Goal: Task Accomplishment & Management: Use online tool/utility

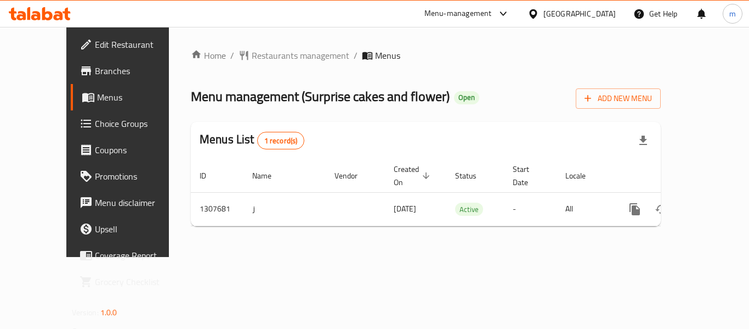
click at [95, 127] on span "Choice Groups" at bounding box center [139, 123] width 88 height 13
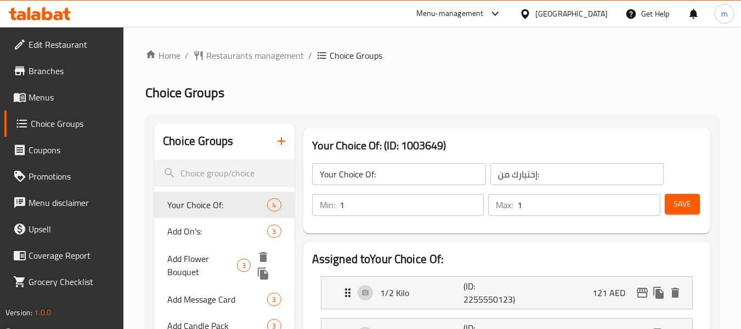
click at [208, 261] on span "Add Flower Bouquet" at bounding box center [202, 265] width 70 height 26
type input "Add Flower Bouquet"
type input "إضافة باقة زهور"
type input "0"
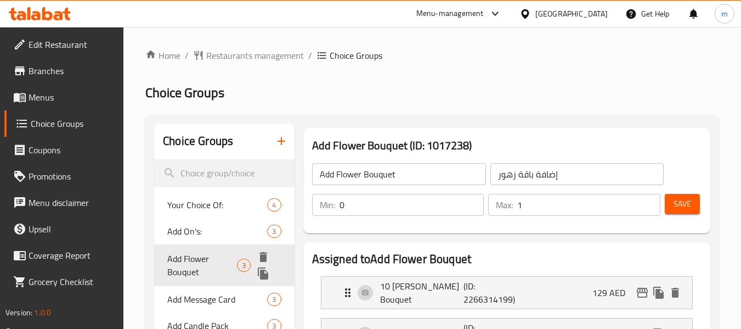
scroll to position [110, 0]
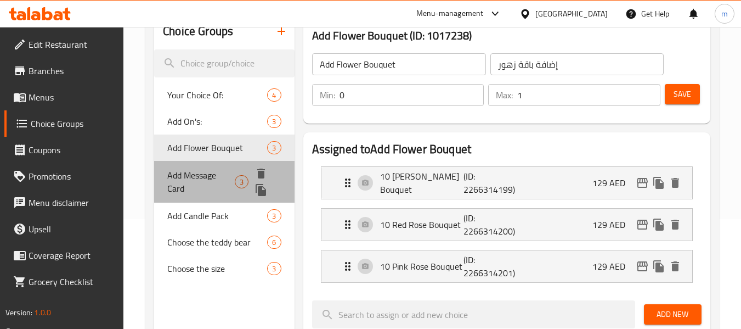
click at [209, 175] on span "Add Message Card" at bounding box center [200, 181] width 67 height 26
type input "Add Message Card"
type input "إضافة بطاقة رسالة"
type input "3"
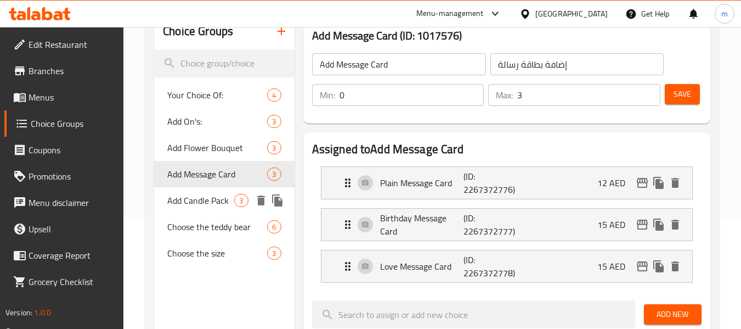
click at [196, 212] on div "Add Candle Pack 3" at bounding box center [224, 200] width 140 height 26
type input "Add Candle Pack"
type input "أضف حزمة الشموع"
type input "1"
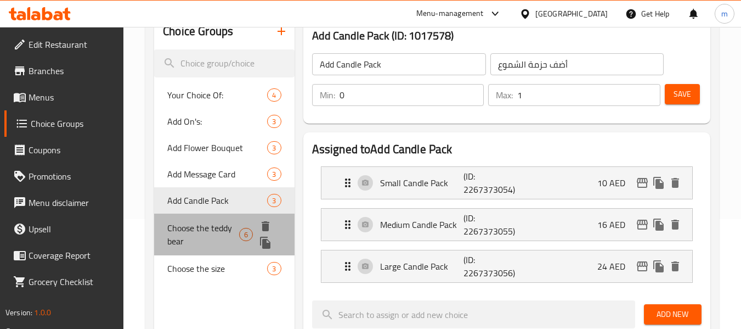
click at [202, 231] on span "Choose the teddy bear" at bounding box center [203, 234] width 72 height 26
type input "Choose the teddy bear"
type input "اختر دبدوب"
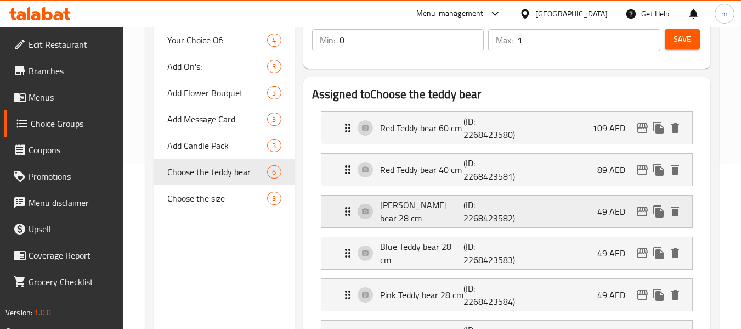
scroll to position [0, 0]
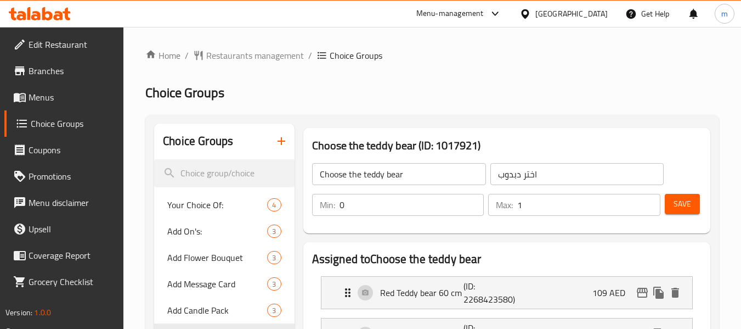
click at [60, 15] on icon at bounding box center [58, 15] width 9 height 9
